Goal: Find specific page/section: Find specific page/section

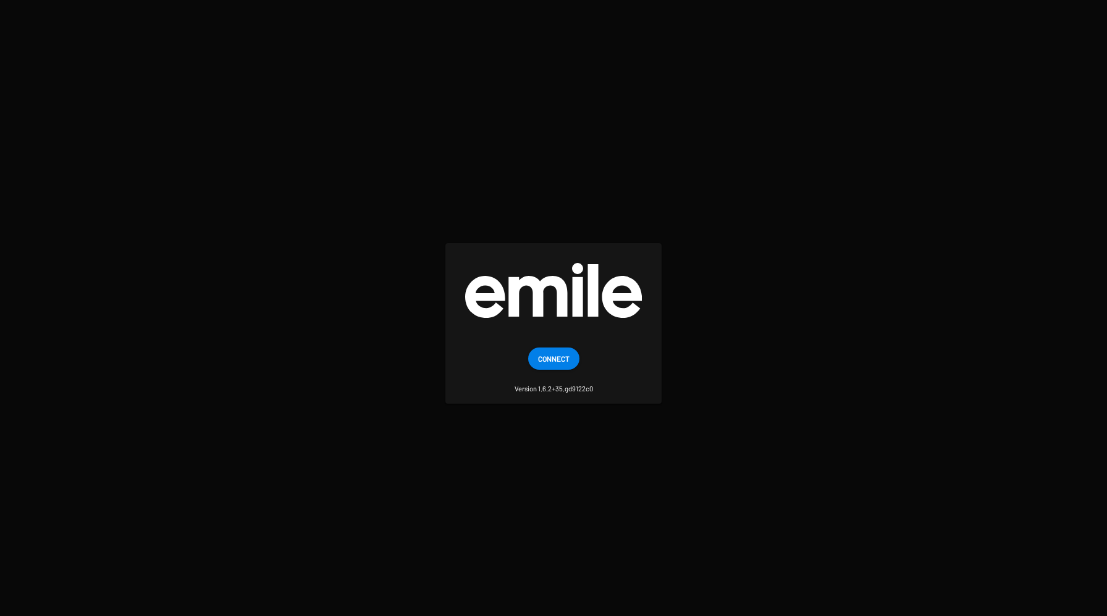
click at [566, 353] on span "Connect" at bounding box center [554, 359] width 32 height 22
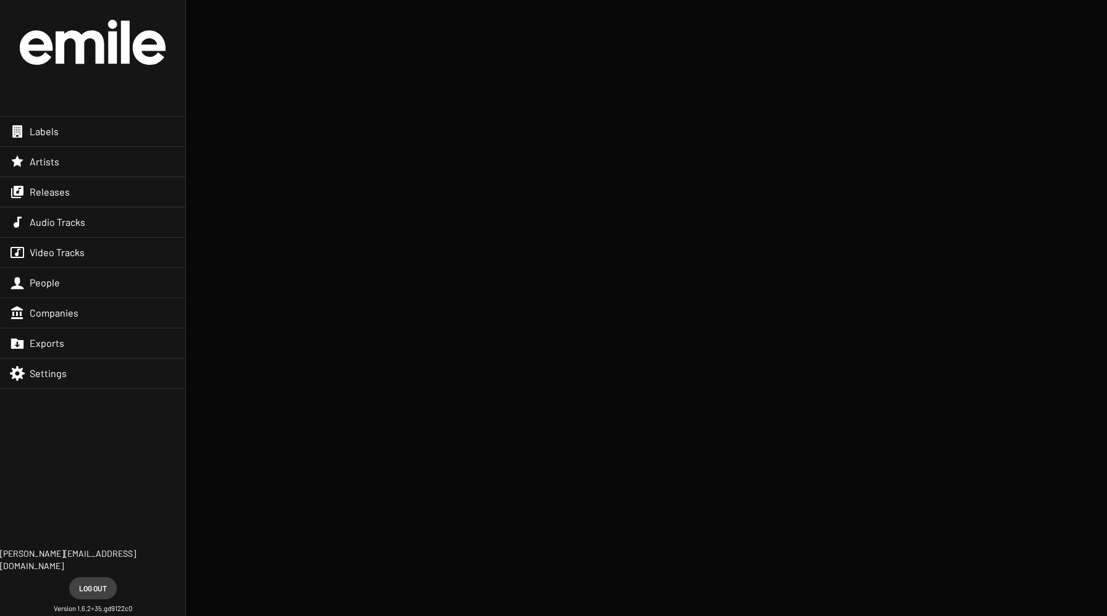
click at [124, 134] on div "Labels" at bounding box center [92, 132] width 185 height 30
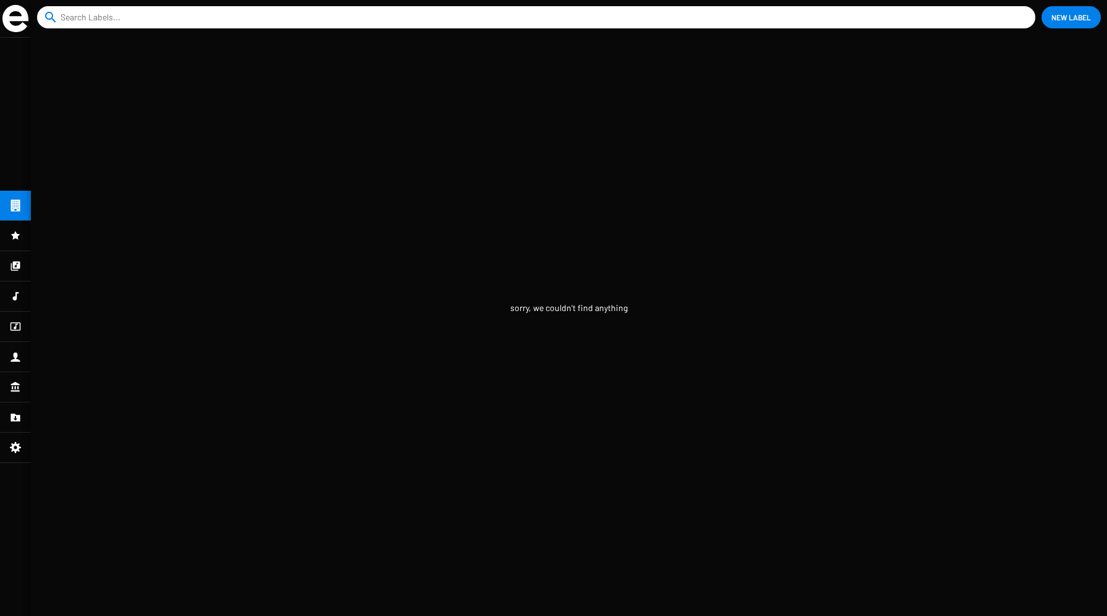
click at [203, 15] on input at bounding box center [539, 17] width 956 height 22
type input "lola"
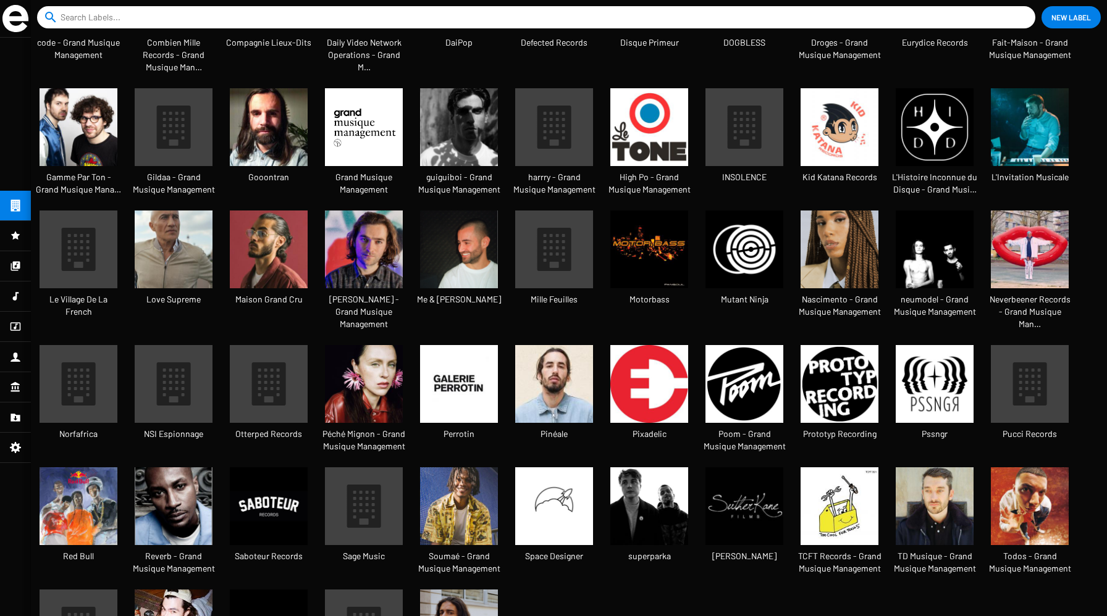
click at [82, 235] on icon at bounding box center [79, 249] width 34 height 43
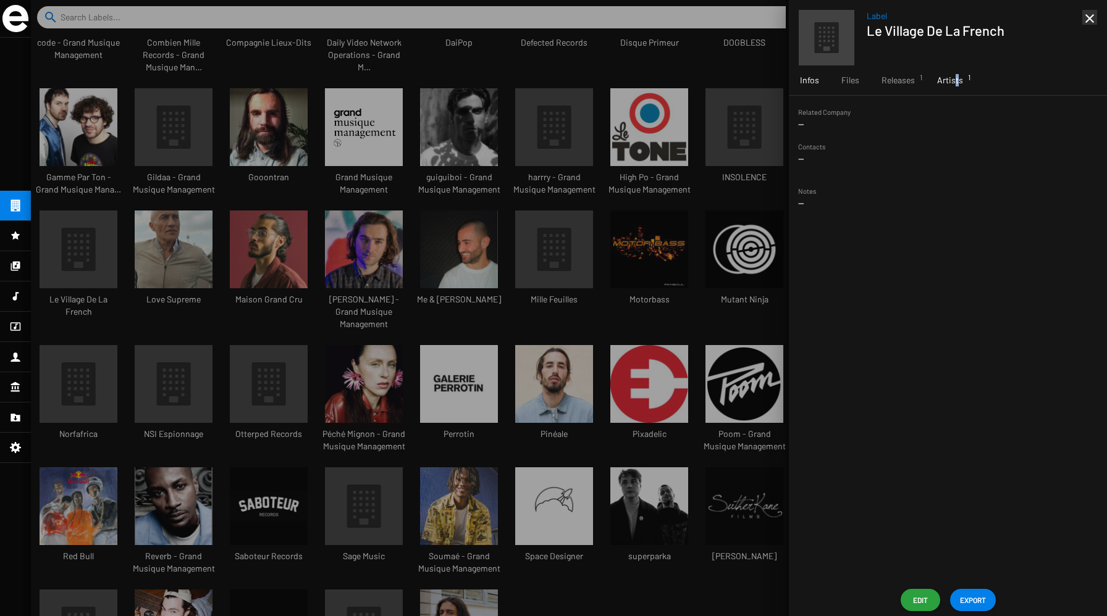
click at [953, 82] on span "Artists 1" at bounding box center [950, 80] width 26 height 12
click at [902, 79] on span "Releases 1" at bounding box center [897, 80] width 33 height 12
click at [667, 155] on div at bounding box center [569, 308] width 1076 height 616
